Goal: Task Accomplishment & Management: Use online tool/utility

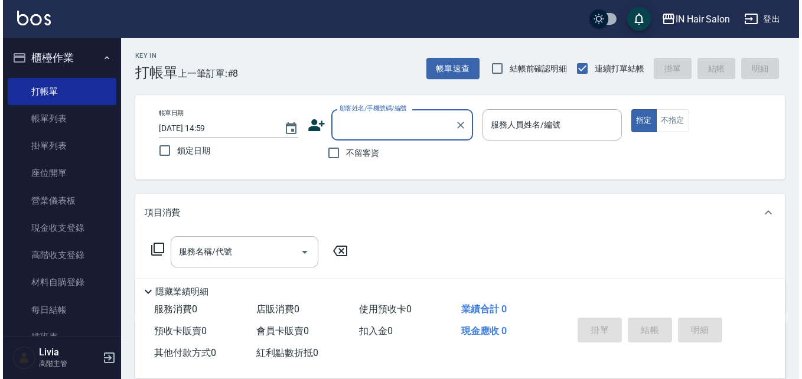
scroll to position [12, 0]
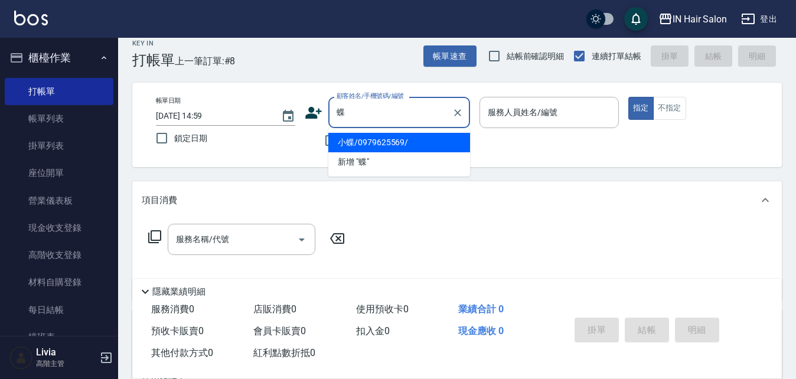
click at [371, 146] on li "小蝶/0979625569/" at bounding box center [399, 142] width 142 height 19
type input "小蝶/0979625569/"
type input "7號設計師[PERSON_NAME]-7"
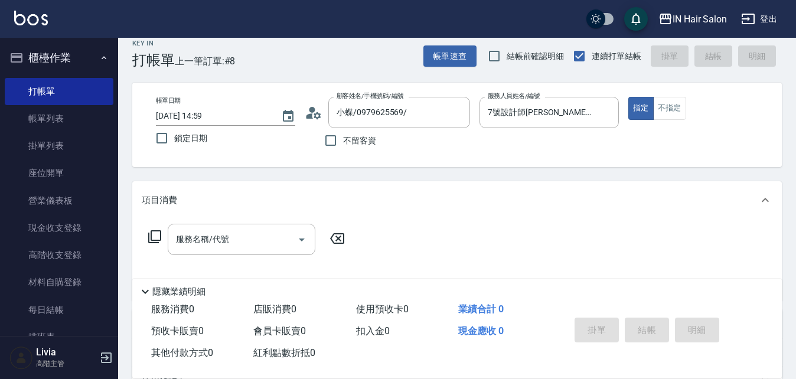
click at [159, 234] on icon at bounding box center [155, 237] width 14 height 14
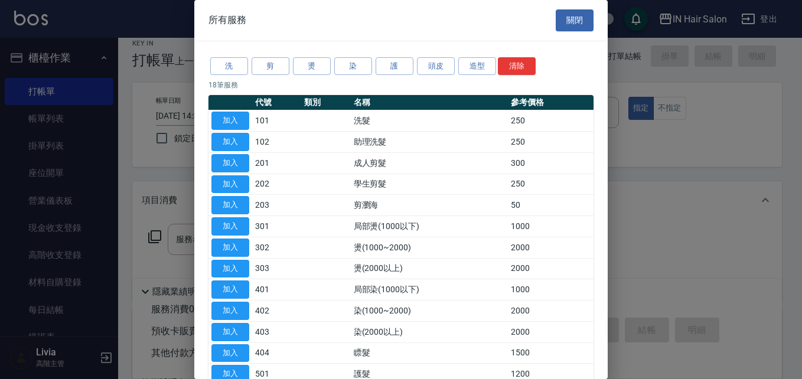
click at [235, 117] on button "加入" at bounding box center [230, 121] width 38 height 18
type input "洗髮(101)"
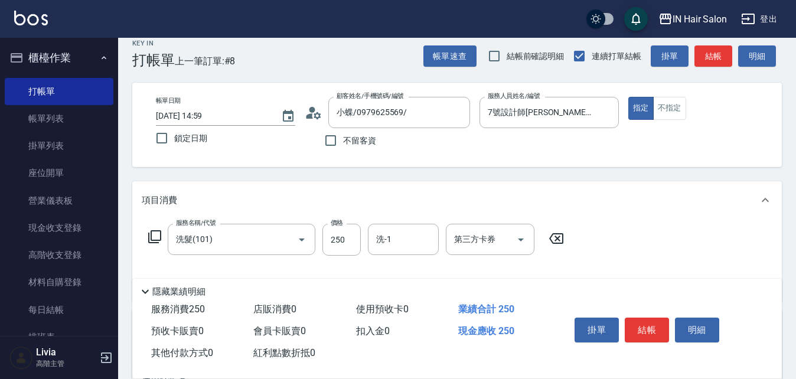
click at [152, 230] on icon at bounding box center [155, 237] width 14 height 14
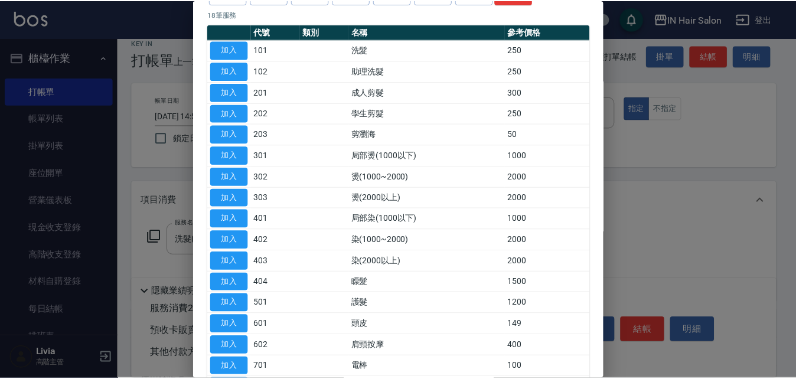
scroll to position [177, 0]
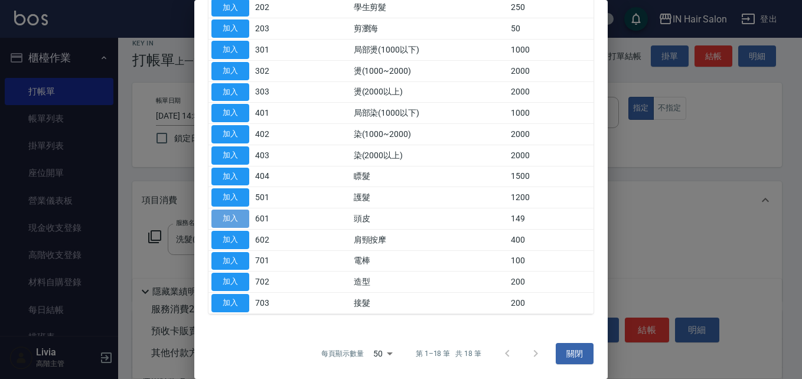
click at [245, 216] on button "加入" at bounding box center [230, 219] width 38 height 18
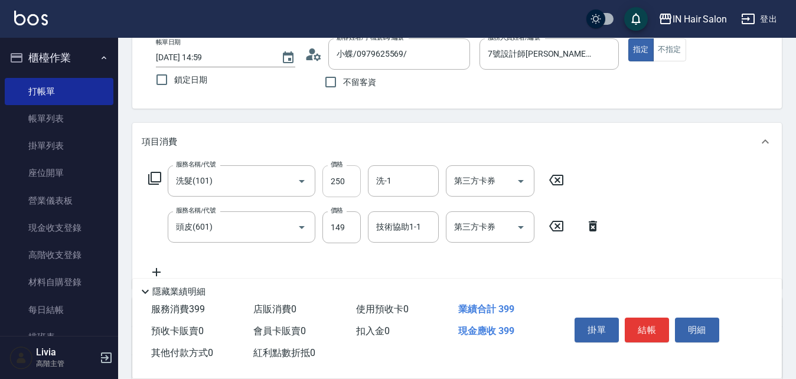
scroll to position [71, 0]
click at [348, 173] on input "250" at bounding box center [341, 181] width 38 height 32
click at [350, 174] on input "250" at bounding box center [341, 181] width 38 height 32
type input "300"
drag, startPoint x: 306, startPoint y: 256, endPoint x: 319, endPoint y: 252, distance: 13.5
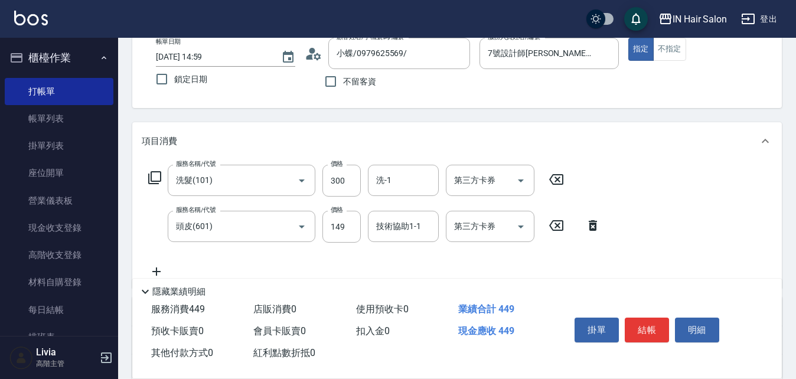
click at [306, 256] on div "服務名稱/代號 洗髮(101) 服務名稱/代號 價格 300 價格 洗-1 洗-1 第三方卡券 第三方卡券 服務名稱/代號 頭皮(601) 服務名稱/代號 價…" at bounding box center [375, 222] width 466 height 114
click at [343, 235] on input "149" at bounding box center [341, 227] width 38 height 32
type input "100"
click at [291, 253] on div "服務名稱/代號 洗髮(101) 服務名稱/代號 價格 300 價格 洗-1 洗-1 第三方卡券 第三方卡券 服務名稱/代號 頭皮(601) 服務名稱/代號 價…" at bounding box center [375, 222] width 466 height 114
click at [650, 320] on button "結帳" at bounding box center [647, 330] width 44 height 25
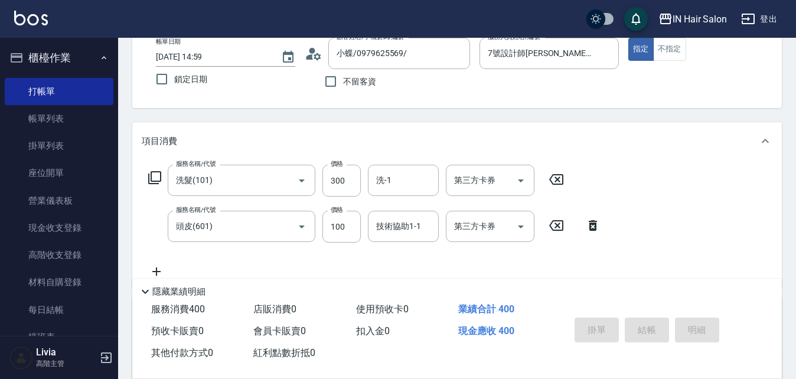
type input "[DATE] 15:53"
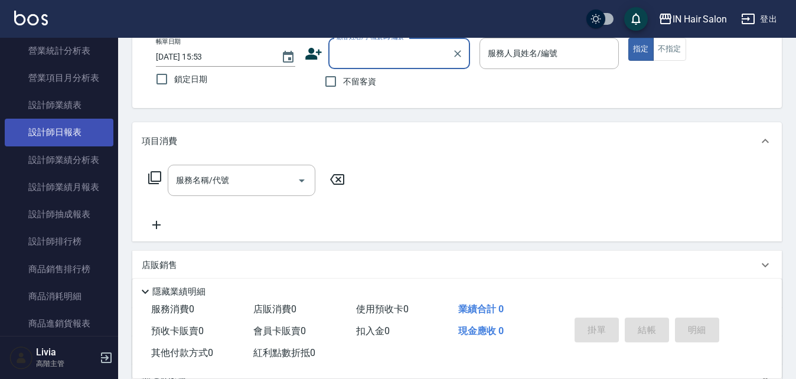
scroll to position [768, 0]
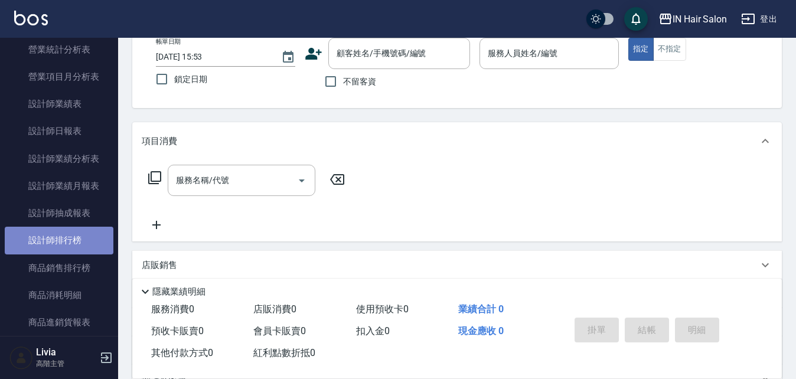
drag, startPoint x: 67, startPoint y: 238, endPoint x: 105, endPoint y: 243, distance: 38.2
click at [67, 238] on link "設計師排行榜" at bounding box center [59, 240] width 109 height 27
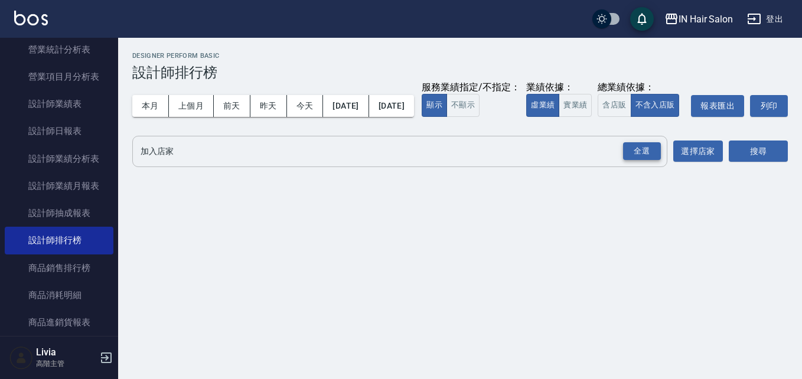
click at [633, 161] on div "全選" at bounding box center [642, 151] width 38 height 18
click at [311, 103] on button "今天" at bounding box center [305, 106] width 37 height 22
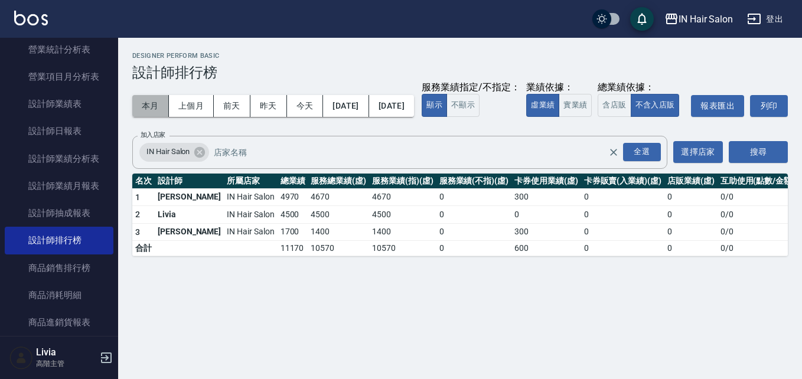
click at [143, 105] on button "本月" at bounding box center [150, 106] width 37 height 22
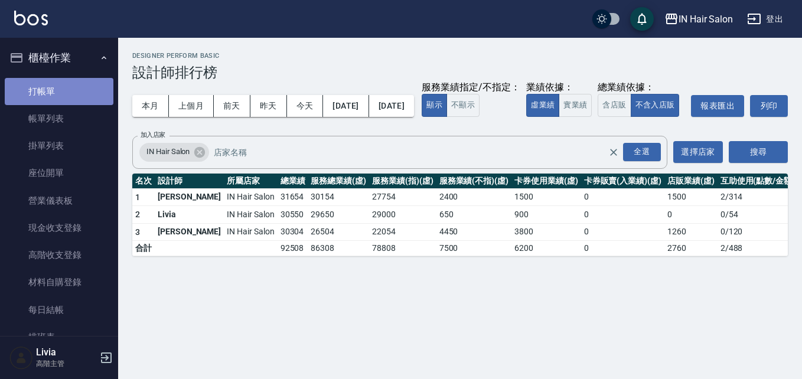
click at [60, 93] on link "打帳單" at bounding box center [59, 91] width 109 height 27
